Goal: Task Accomplishment & Management: Use online tool/utility

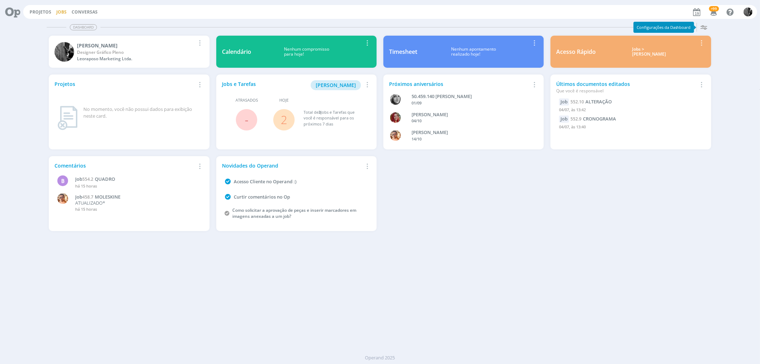
click at [59, 11] on link "Jobs" at bounding box center [61, 12] width 10 height 6
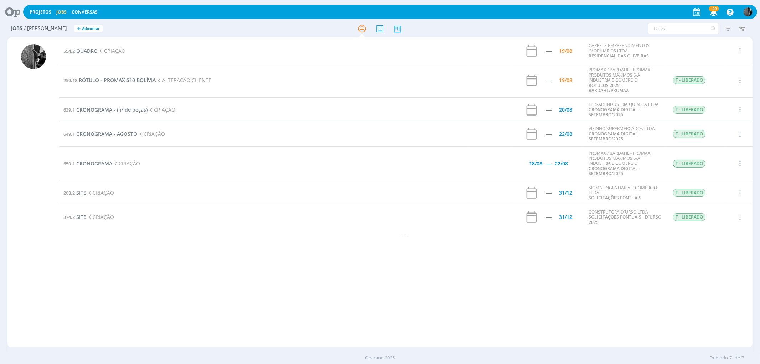
click at [89, 49] on span "QUADRO" at bounding box center [86, 50] width 21 height 7
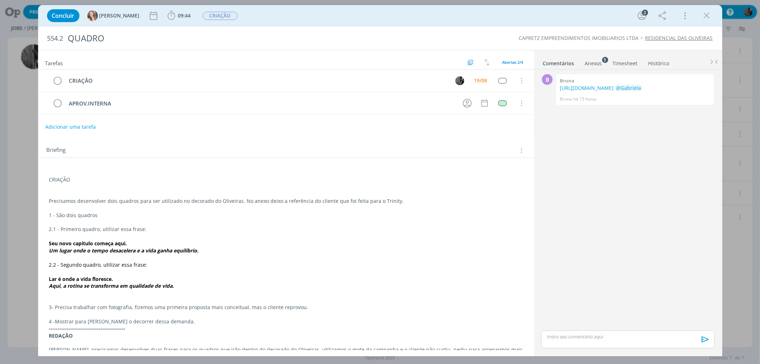
drag, startPoint x: 710, startPoint y: 13, endPoint x: 515, endPoint y: 184, distance: 259.4
click at [710, 13] on icon "dialog" at bounding box center [707, 15] width 11 height 11
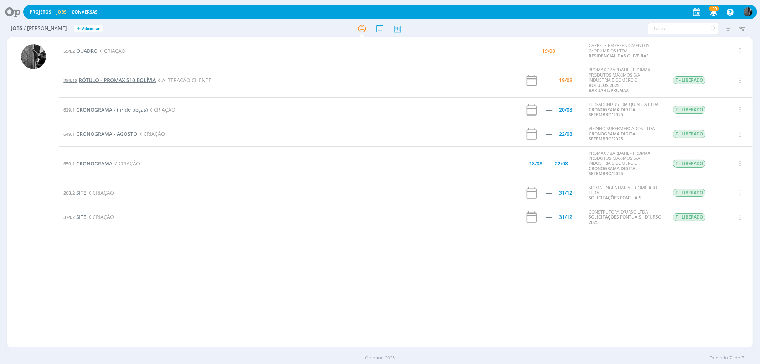
click at [115, 82] on span "RÓTULO - PROMAX S10 BOLÍVIA" at bounding box center [117, 80] width 77 height 7
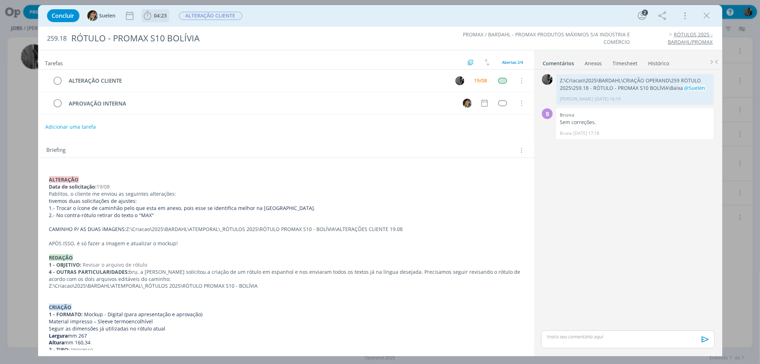
click at [156, 17] on span "04:23" at bounding box center [160, 15] width 13 height 7
click at [170, 31] on span "Iniciar" at bounding box center [171, 31] width 15 height 5
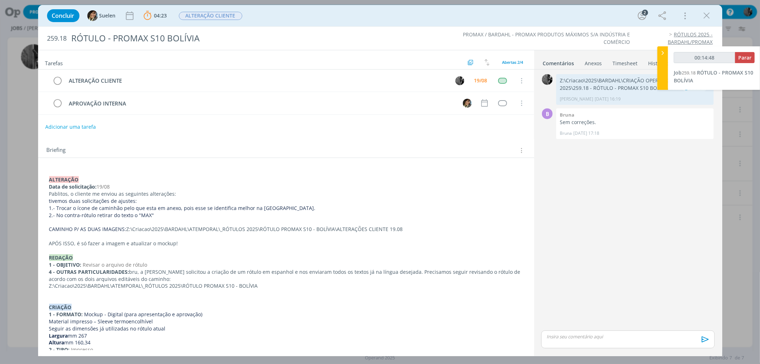
click at [586, 64] on div "Anexos 0" at bounding box center [593, 63] width 17 height 7
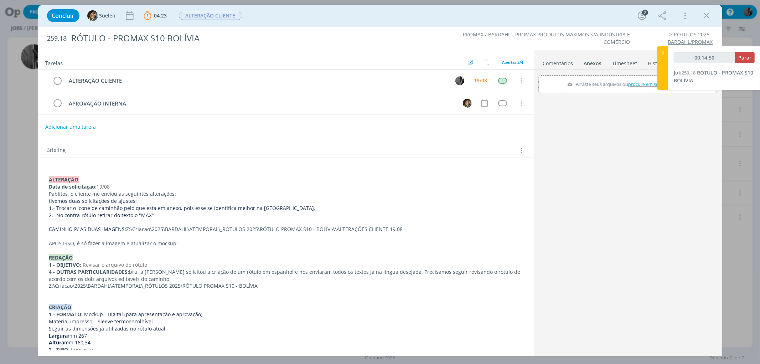
click at [593, 64] on div "Anexos 0" at bounding box center [593, 63] width 18 height 7
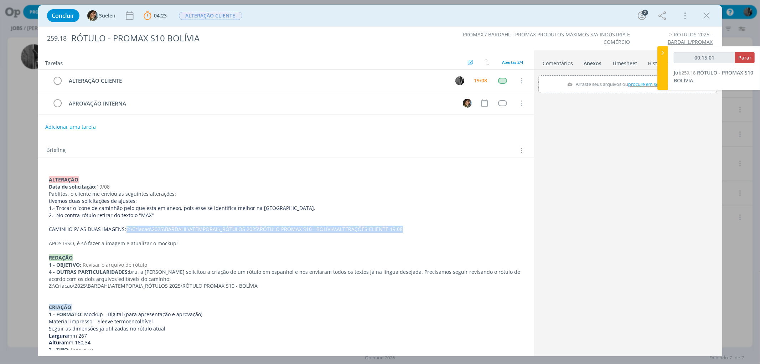
drag, startPoint x: 126, startPoint y: 229, endPoint x: 405, endPoint y: 230, distance: 278.7
click at [405, 230] on p "CAMINHO P/ AS DUAS IMAGENS: Z:\Criacao\2025\BARDAHL\ATEMPORAL\_RÓTULOS 2025\RÓT…" at bounding box center [286, 229] width 474 height 7
copy p "Z:\Criacao\2025\BARDAHL\ATEMPORAL\_RÓTULOS 2025\RÓTULO PROMAX S10 - BOLÍVIA\ALT…"
click at [557, 63] on link "Comentários" at bounding box center [558, 62] width 31 height 10
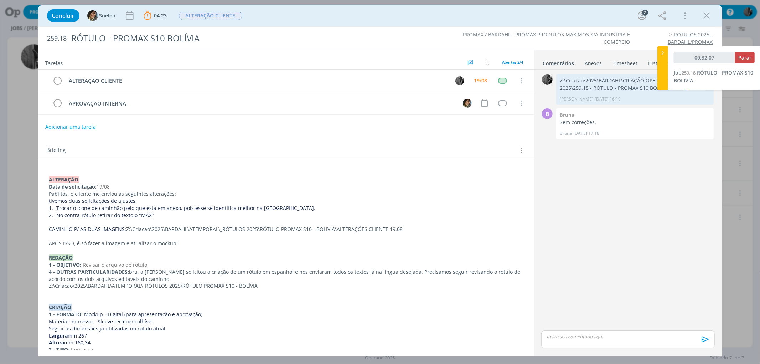
drag, startPoint x: 548, startPoint y: 15, endPoint x: 467, endPoint y: 10, distance: 80.7
click at [467, 10] on div "Concluir Suelen 04:23 Parar Apontar Data * [DATE] Horas * 00:00 Tarefa Selecion…" at bounding box center [380, 15] width 674 height 17
drag, startPoint x: 439, startPoint y: 16, endPoint x: 360, endPoint y: 6, distance: 79.4
click at [360, 7] on div "Concluir Suelen 04:23 Parar Apontar Data * [DATE] Horas * 00:00 Tarefa Selecion…" at bounding box center [380, 15] width 674 height 17
type input "00:32:09"
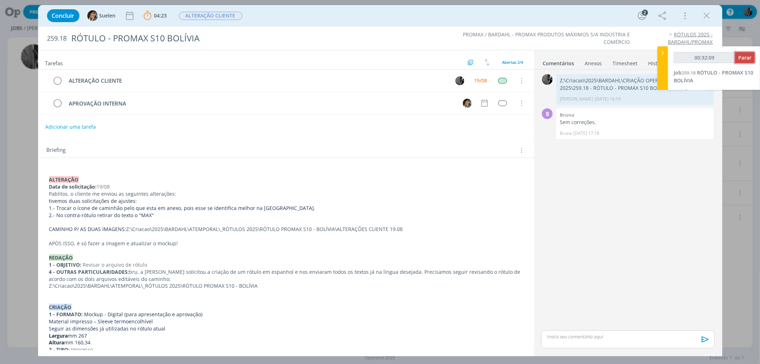
click at [749, 57] on span "Parar" at bounding box center [745, 57] width 13 height 7
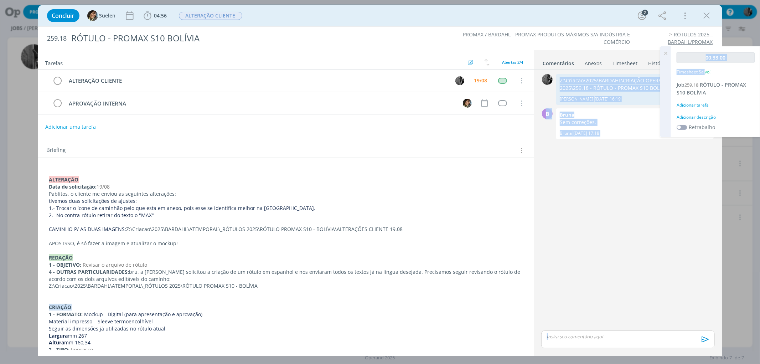
drag, startPoint x: 561, startPoint y: 79, endPoint x: 692, endPoint y: 80, distance: 131.5
click at [700, 79] on div "Projetos Jobs Conversas +99 Notificações Central de Ajuda Área de Membros Impla…" at bounding box center [380, 182] width 760 height 364
click at [634, 98] on span "[PERSON_NAME] [DATE] 16:19" at bounding box center [633, 99] width 147 height 6
click at [665, 53] on icon at bounding box center [665, 53] width 13 height 14
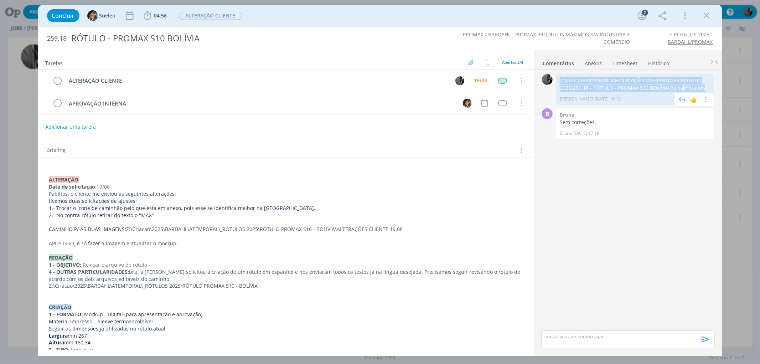
drag, startPoint x: 706, startPoint y: 87, endPoint x: 559, endPoint y: 84, distance: 146.9
click at [559, 84] on div "Z:\Criacao\2025\BARDAHL\CRIAÇÃO OPERAND\259 RÓTULO 2025\259.18 - RÓTULO - PROMA…" at bounding box center [635, 89] width 158 height 31
copy p "Z:\Criacao\2025\BARDAHL\CRIAÇÃO OPERAND\259 RÓTULO 2025\259.18 - RÓTULO - PROMA…"
click at [574, 341] on div "dialog" at bounding box center [627, 339] width 173 height 18
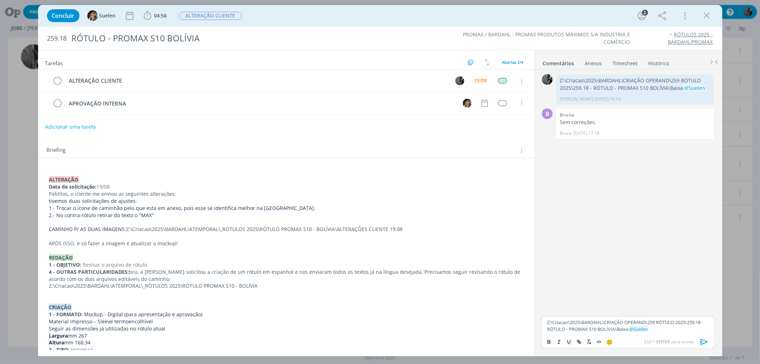
click at [704, 339] on icon "dialog" at bounding box center [704, 341] width 11 height 11
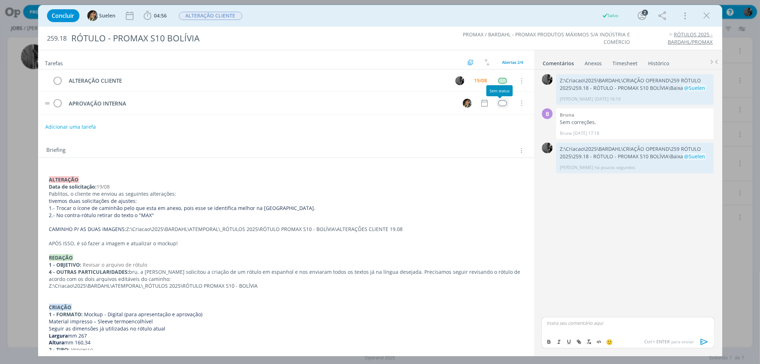
click at [500, 102] on div "dialog" at bounding box center [502, 103] width 9 height 6
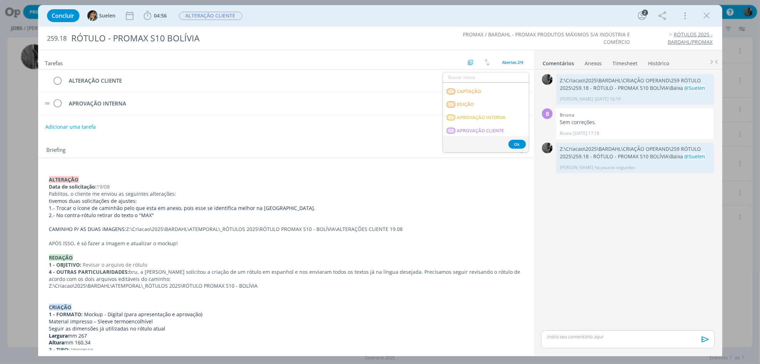
scroll to position [98, 0]
click at [503, 107] on span "APROVAÇÃO INTERNA" at bounding box center [481, 109] width 49 height 6
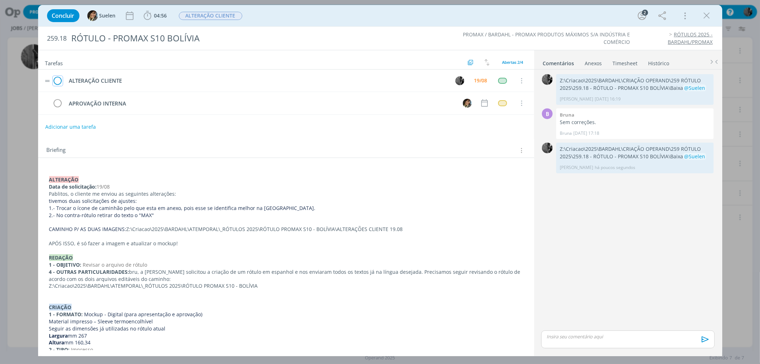
click at [61, 79] on icon "dialog" at bounding box center [58, 81] width 10 height 11
click at [224, 18] on span "ALTERAÇÃO CLIENTE" at bounding box center [210, 16] width 63 height 8
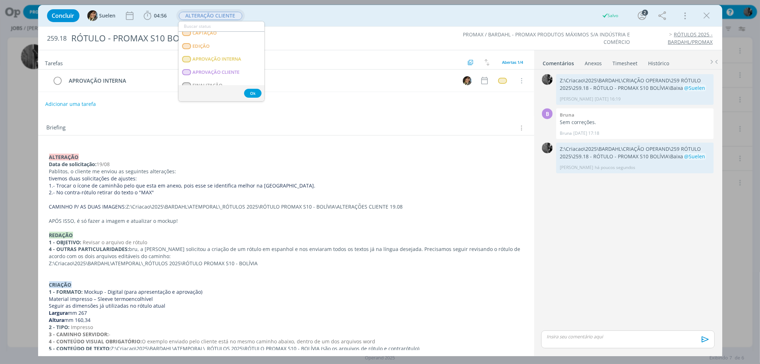
scroll to position [103, 0]
click at [245, 42] on INTERNA "APROVAÇÃO INTERNA" at bounding box center [222, 39] width 86 height 13
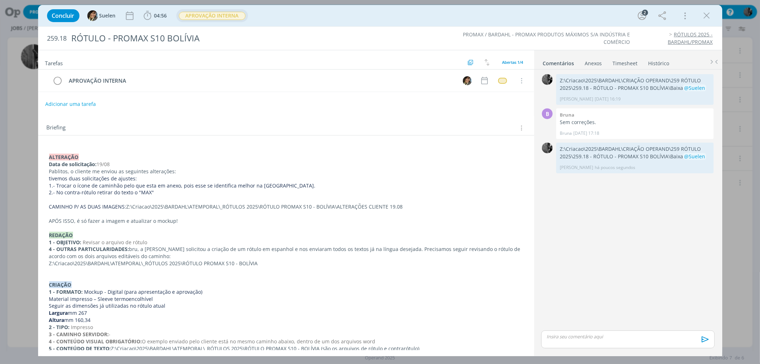
click at [703, 20] on icon "dialog" at bounding box center [707, 15] width 11 height 11
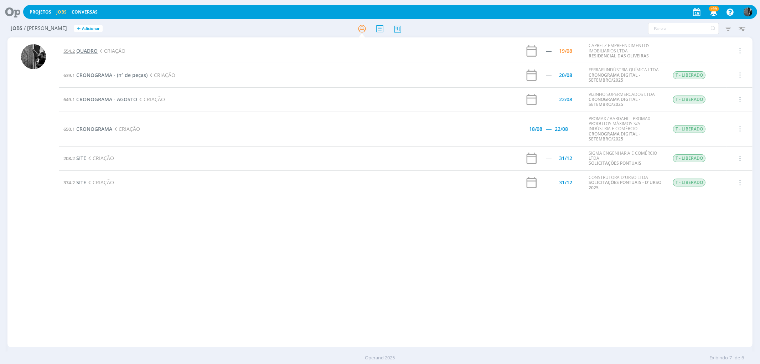
click at [94, 48] on span "QUADRO" at bounding box center [86, 50] width 21 height 7
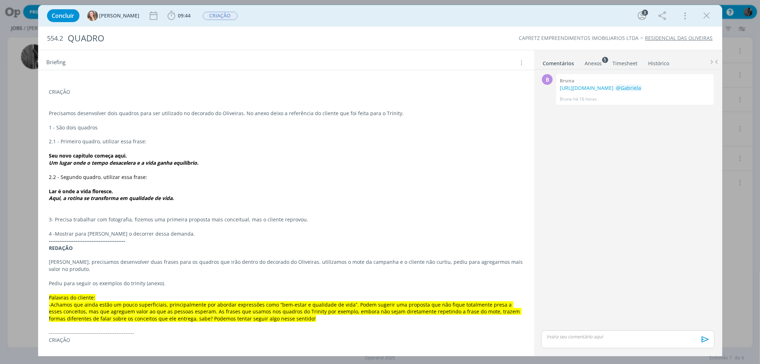
scroll to position [88, 0]
drag, startPoint x: 532, startPoint y: 151, endPoint x: 529, endPoint y: 156, distance: 5.8
drag, startPoint x: 529, startPoint y: 156, endPoint x: 341, endPoint y: 142, distance: 187.7
click at [341, 142] on p "2.1 - Primeiro quadro, utilizar essa frase:" at bounding box center [286, 141] width 474 height 7
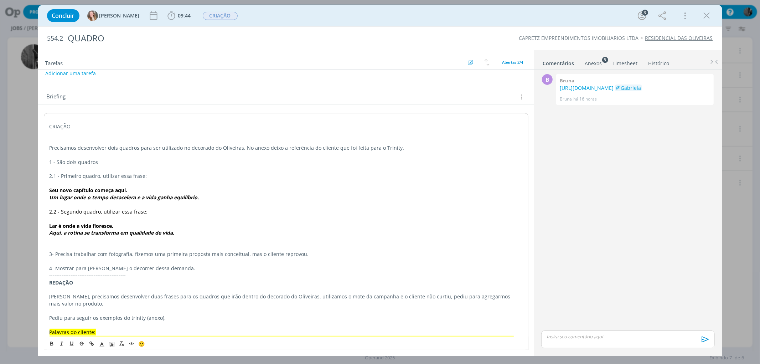
scroll to position [54, 0]
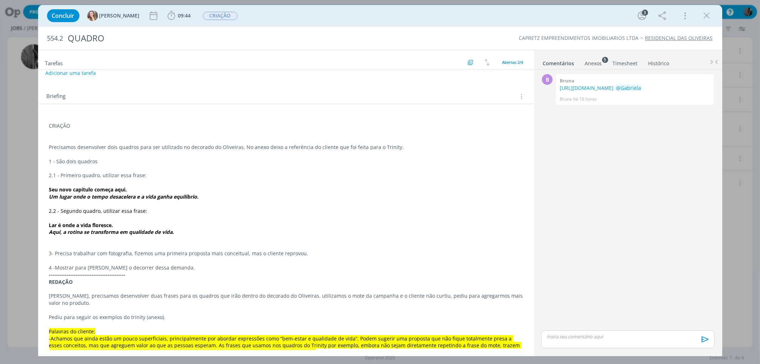
click at [395, 184] on p "dialog" at bounding box center [286, 182] width 474 height 7
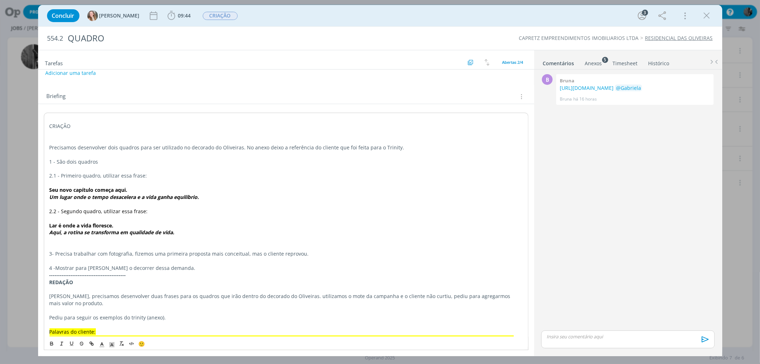
click at [591, 65] on div "Anexos 5" at bounding box center [593, 63] width 17 height 7
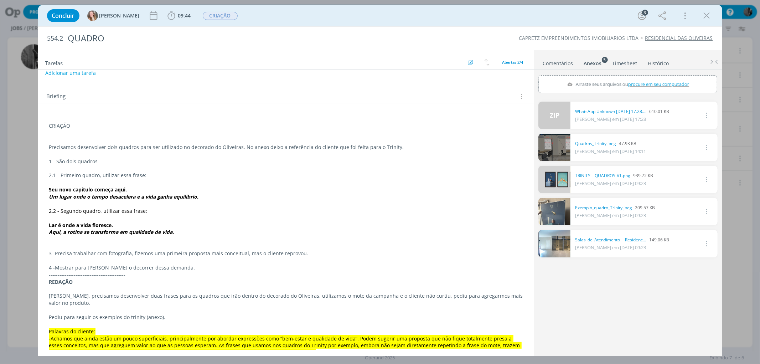
click at [561, 180] on link "dialog" at bounding box center [555, 179] width 32 height 27
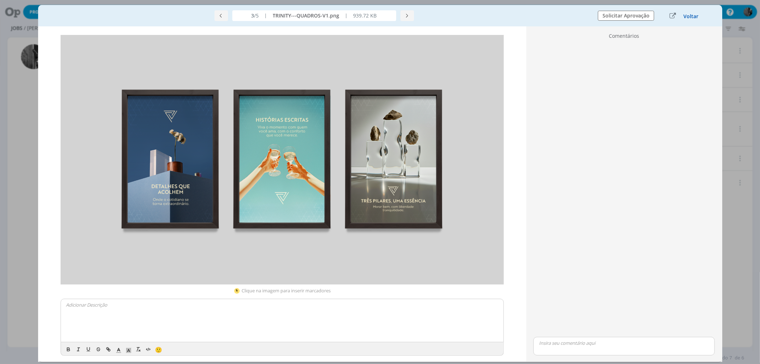
click at [691, 18] on button "Voltar" at bounding box center [691, 17] width 16 height 6
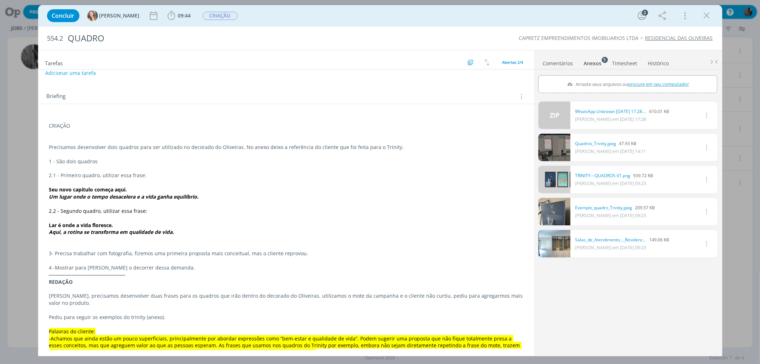
click at [174, 235] on em "Aqui, a rotina se transforma em qualidade de vida." at bounding box center [111, 231] width 125 height 7
click at [166, 11] on span "09:44" at bounding box center [179, 15] width 26 height 11
click at [175, 26] on button "Iniciar" at bounding box center [189, 31] width 28 height 10
click at [703, 17] on icon "dialog" at bounding box center [707, 15] width 11 height 11
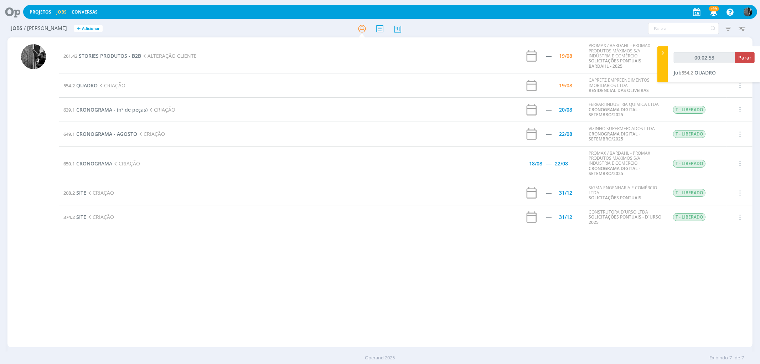
click at [109, 60] on td "261.42 STORIES PRODUTOS - B2B ALTERAÇÃO CLIENTE" at bounding box center [264, 56] width 411 height 34
click at [109, 57] on span "STORIES PRODUTOS - B2B" at bounding box center [110, 55] width 62 height 7
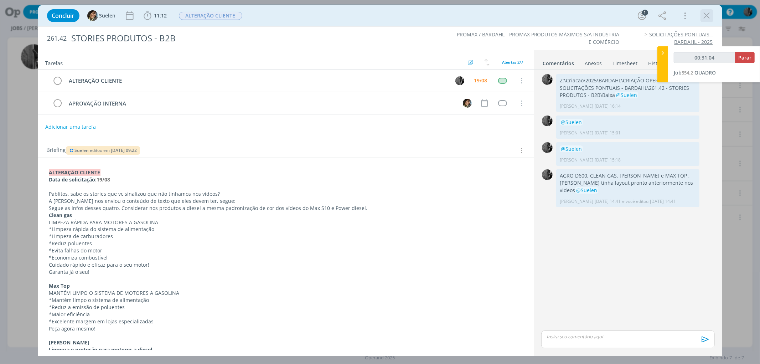
click at [708, 19] on icon "dialog" at bounding box center [707, 15] width 11 height 11
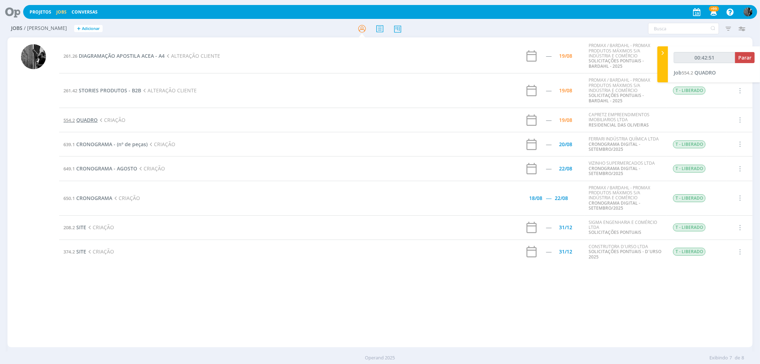
click at [88, 118] on span "QUADRO" at bounding box center [86, 120] width 21 height 7
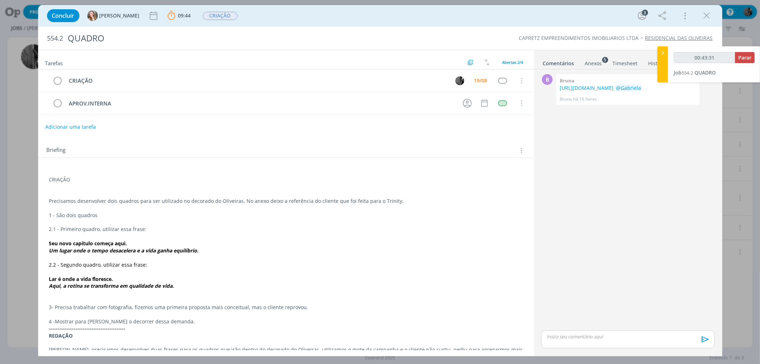
click at [596, 63] on div "Anexos 5" at bounding box center [593, 63] width 17 height 7
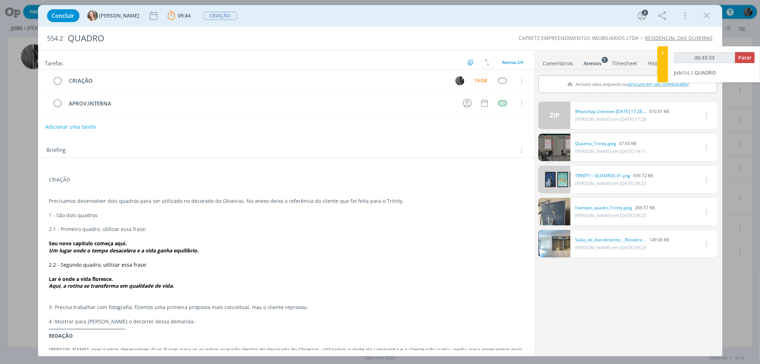
click at [554, 145] on link "dialog" at bounding box center [555, 147] width 32 height 27
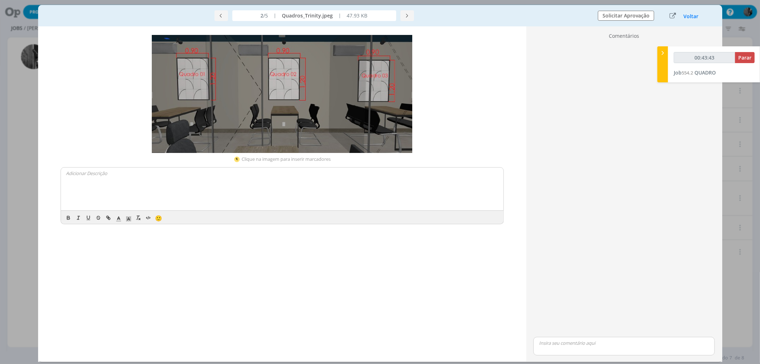
click at [699, 12] on div "Voltar" at bounding box center [685, 16] width 45 height 10
click at [693, 15] on button "Voltar" at bounding box center [691, 17] width 16 height 6
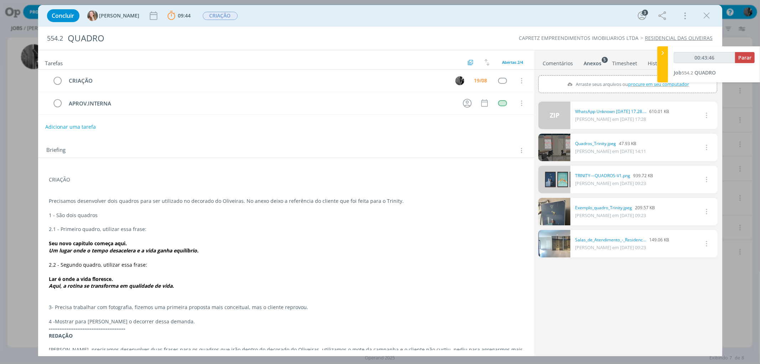
click at [552, 210] on link "dialog" at bounding box center [555, 211] width 32 height 27
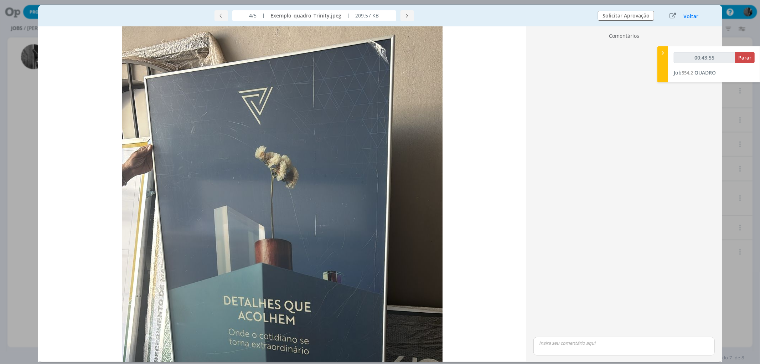
scroll to position [18, 0]
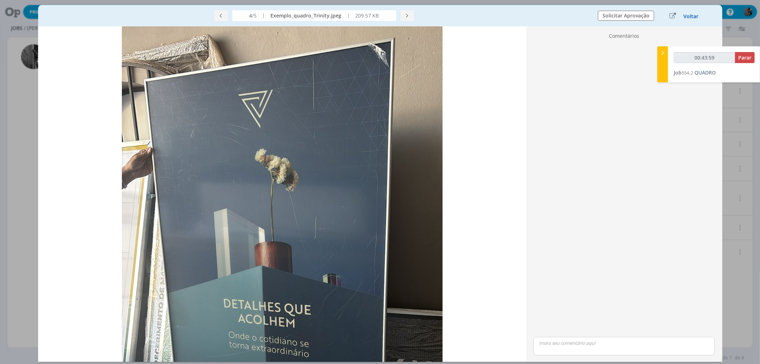
click at [696, 17] on button "Voltar" at bounding box center [691, 17] width 16 height 6
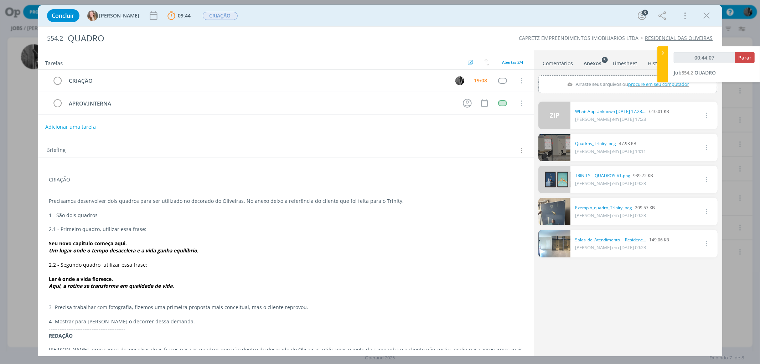
click at [560, 237] on link "dialog" at bounding box center [555, 243] width 32 height 27
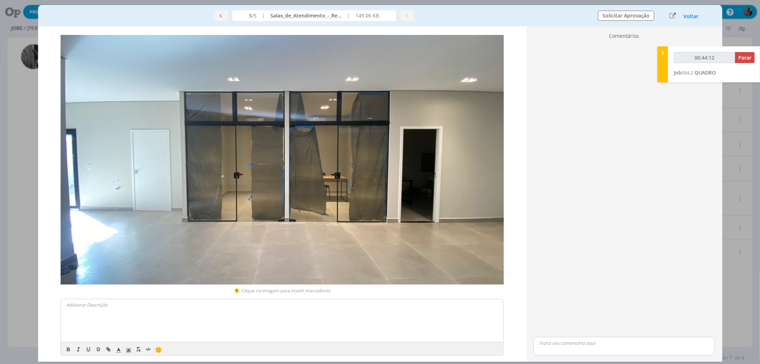
click at [690, 11] on div "Voltar" at bounding box center [685, 16] width 45 height 10
click at [687, 17] on button "Voltar" at bounding box center [691, 17] width 16 height 6
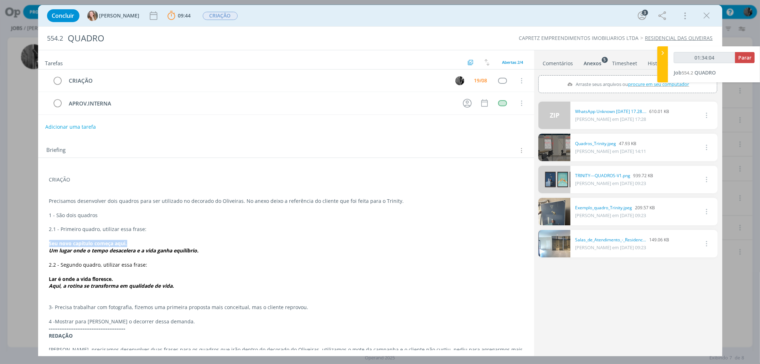
drag, startPoint x: 48, startPoint y: 242, endPoint x: 130, endPoint y: 242, distance: 82.0
click at [130, 242] on div "CRIAÇÃO Precisamos desenvolver dois quadros para ser utilizado no decorado do O…" at bounding box center [286, 353] width 485 height 374
copy strong "Seu novo capítulo começa aqui."
click at [95, 244] on strong "Seu novo capítulo começa aqui." at bounding box center [88, 243] width 78 height 7
click at [131, 245] on p "Seu novo capítulo começa aqui." at bounding box center [286, 243] width 474 height 7
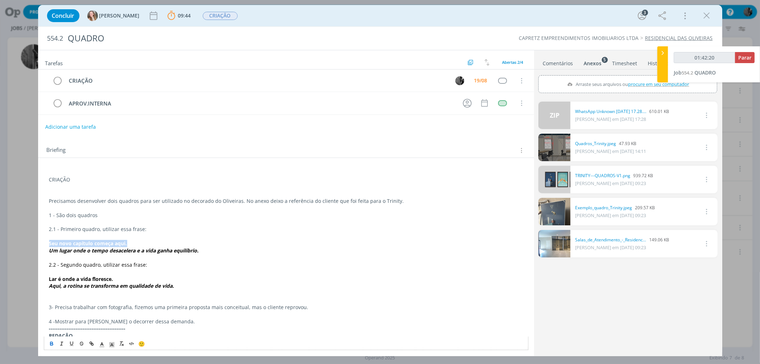
drag, startPoint x: 119, startPoint y: 244, endPoint x: 48, endPoint y: 240, distance: 70.3
click at [49, 240] on p "Seu novo capítulo começa aqui." at bounding box center [286, 243] width 474 height 7
copy strong "Seu novo capítulo começa aqui."
drag, startPoint x: 48, startPoint y: 249, endPoint x: 240, endPoint y: 249, distance: 191.8
click at [240, 249] on div "CRIAÇÃO Precisamos desenvolver dois quadros para ser utilizado no decorado do O…" at bounding box center [286, 353] width 485 height 374
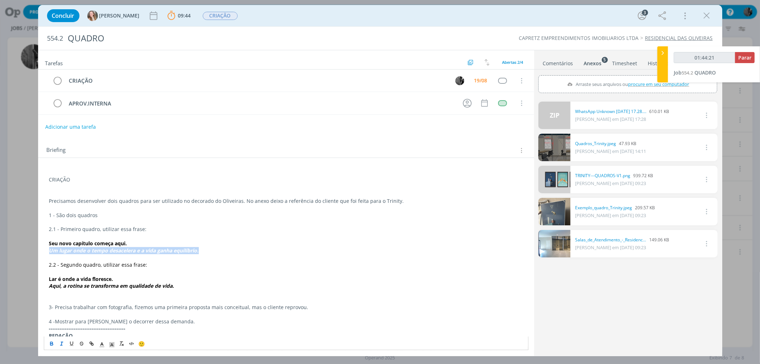
copy em "Um lugar onde o tempo desacelera e a vida ganha equilíbrio."
type input "02:28:50"
